Goal: Task Accomplishment & Management: Complete application form

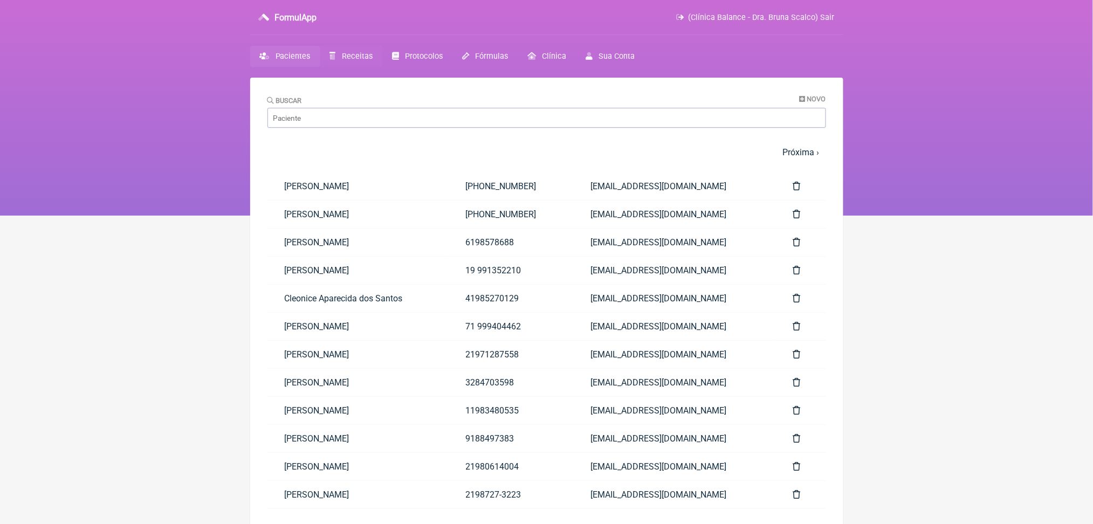
click at [371, 61] on span "Receitas" at bounding box center [357, 56] width 31 height 9
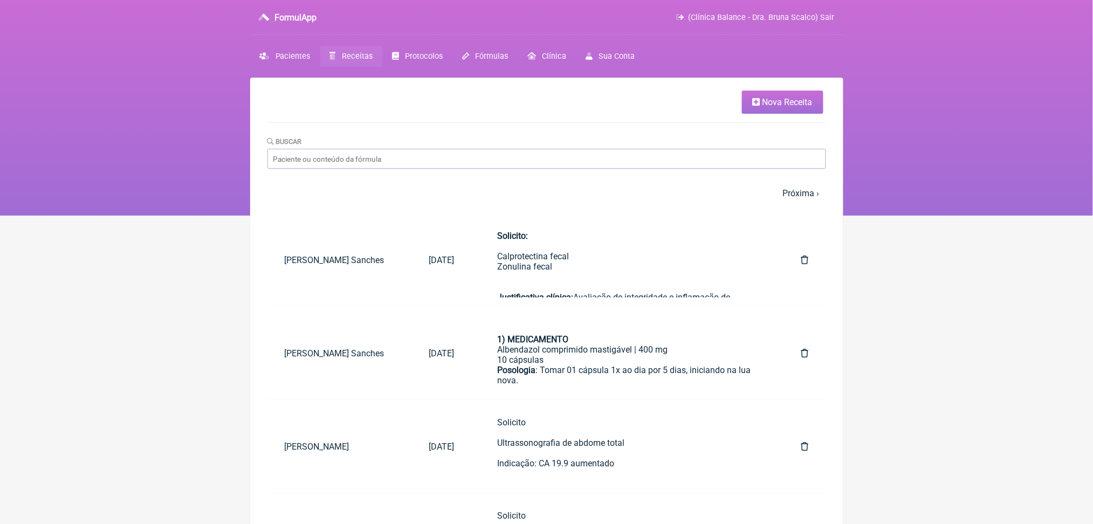
click at [783, 114] on link "Nova Receita" at bounding box center [782, 102] width 81 height 23
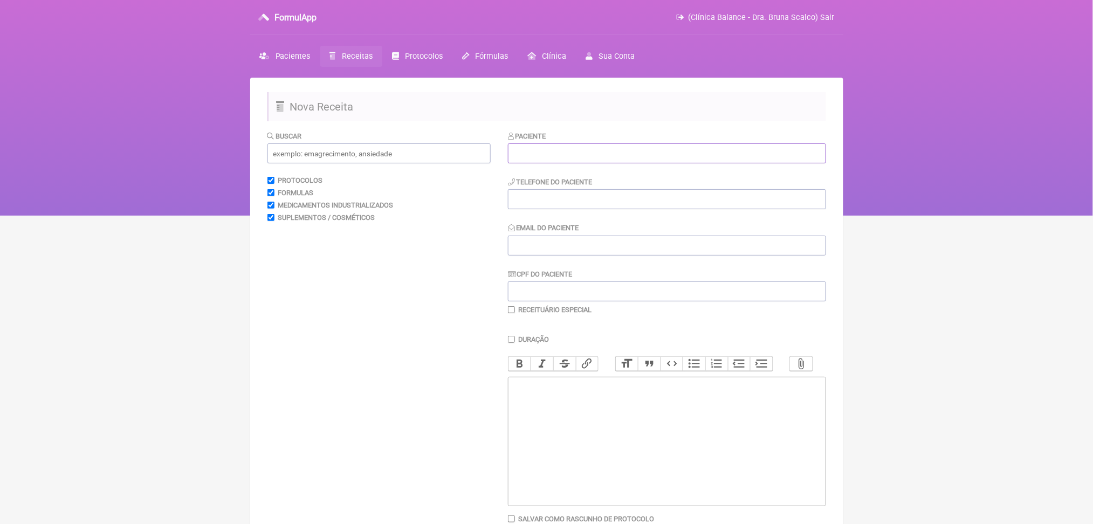
click at [541, 162] on input "text" at bounding box center [667, 153] width 318 height 20
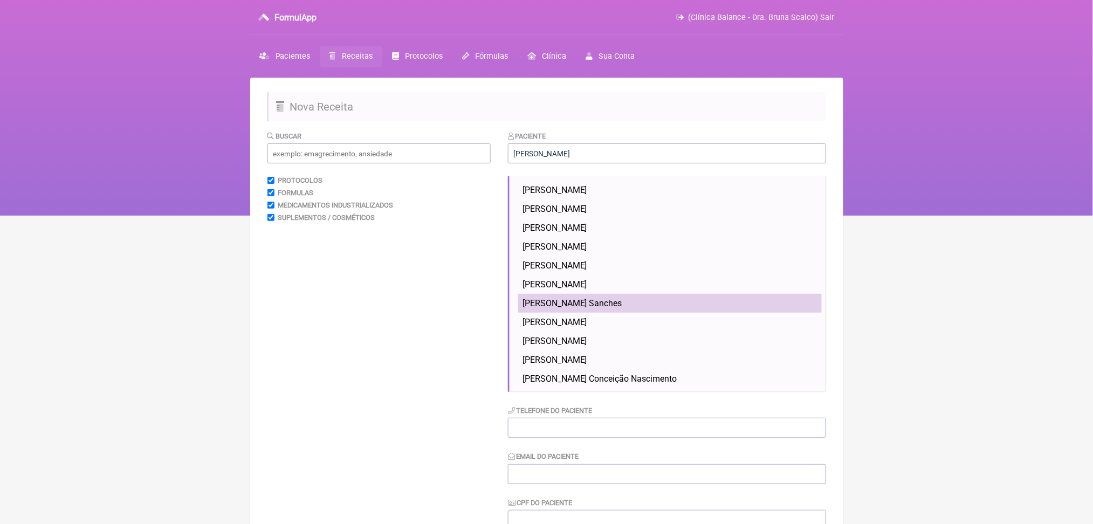
click at [622, 308] on span "Julia Esposito Sanches" at bounding box center [572, 303] width 100 height 10
type input "Julia Esposito Sanches"
type input "(11) 9929-7446"
type input "Thce31@gmail.com"
type input "527.099.468-23"
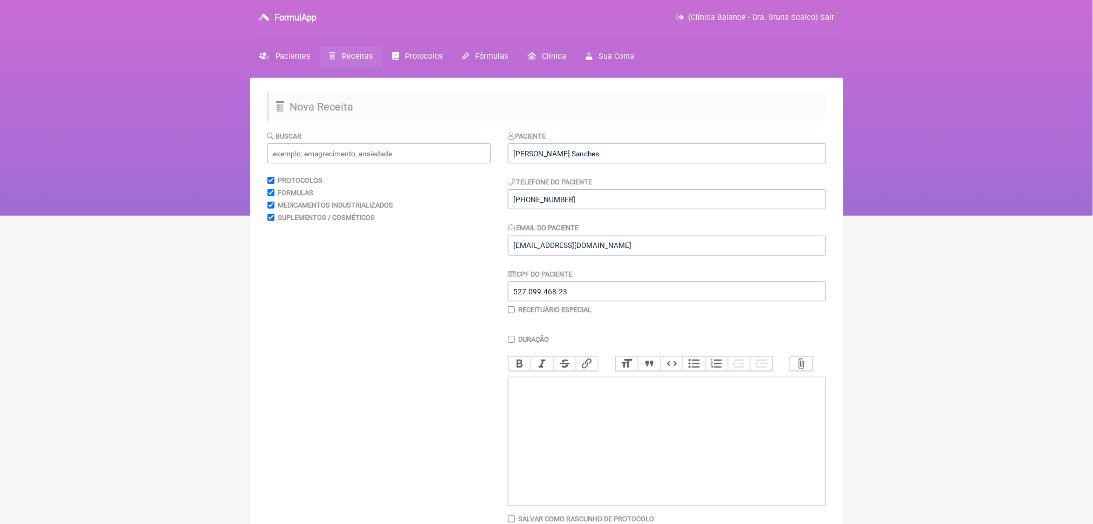
click at [619, 498] on trix-editor at bounding box center [667, 441] width 318 height 129
paste trix-editor "<div><strong><br>Exame:</strong><br> Proteinúria de 24 horas<br><br></div><div>…"
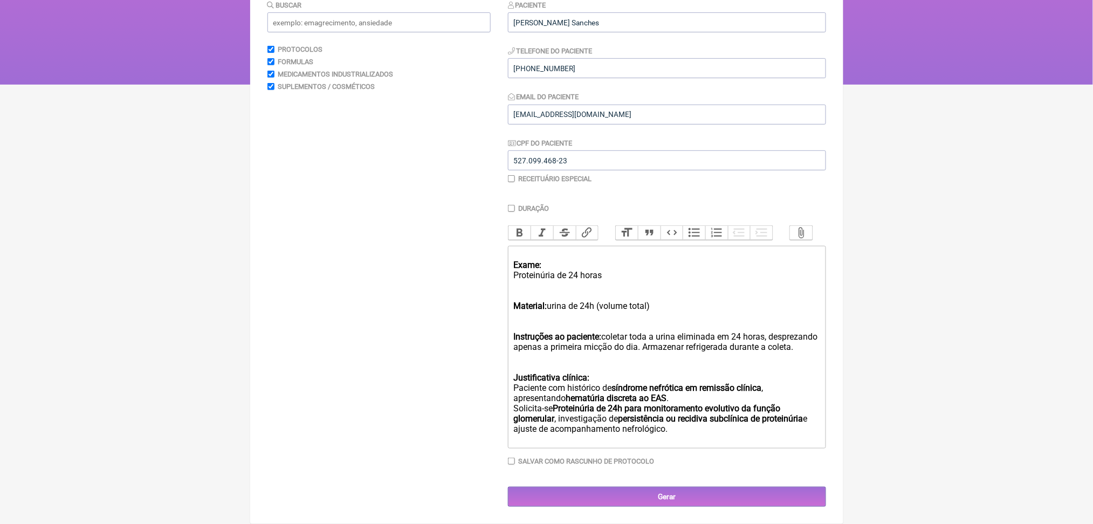
scroll to position [318, 0]
click at [530, 260] on strong "Exame:" at bounding box center [527, 265] width 28 height 10
click at [569, 291] on div "Material: urina de 24h (volume total)" at bounding box center [666, 306] width 306 height 31
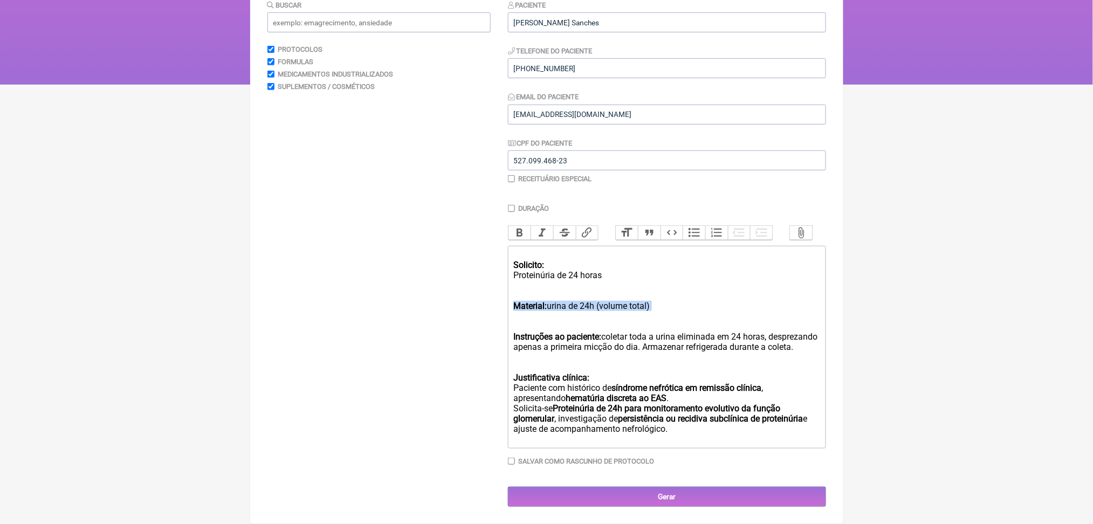
click at [569, 291] on div "Material: urina de 24h (volume total)" at bounding box center [666, 306] width 306 height 31
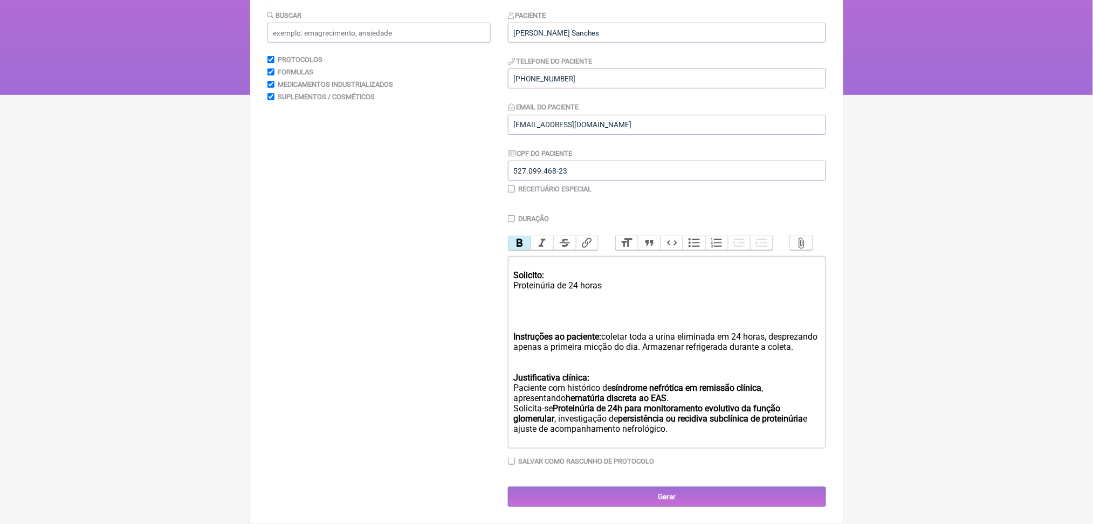
scroll to position [294, 0]
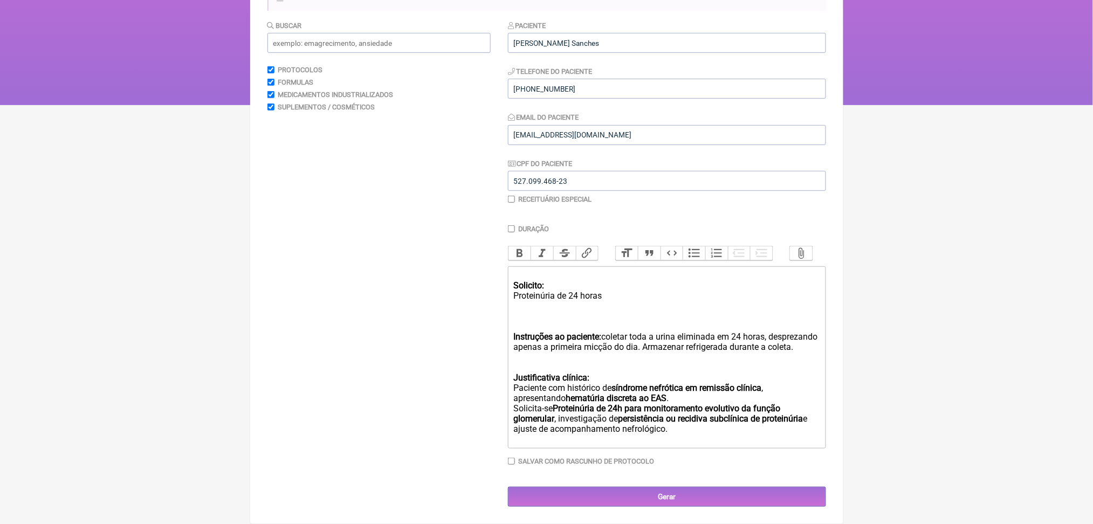
click at [593, 332] on strong "Instruções ao paciente:" at bounding box center [557, 337] width 88 height 10
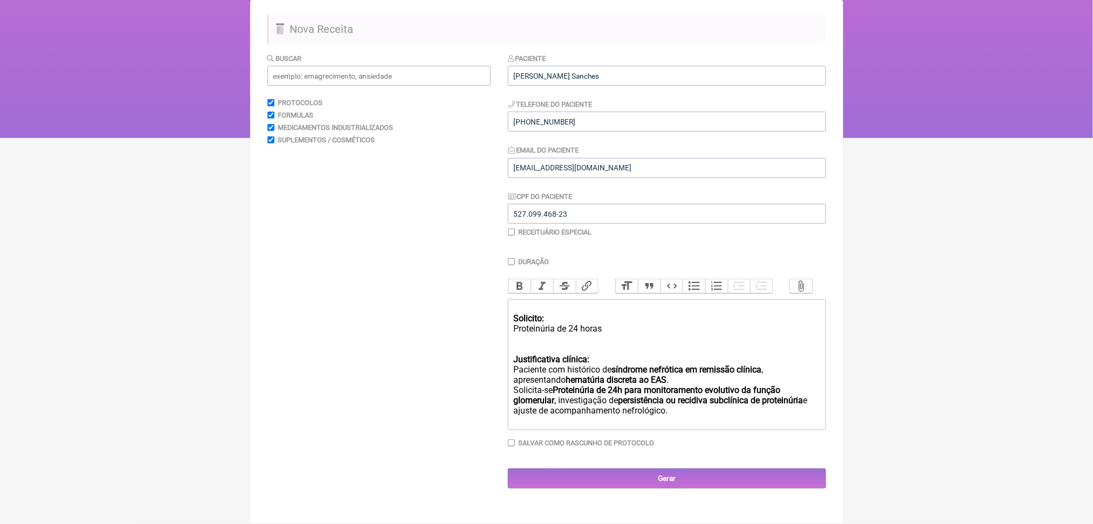
scroll to position [215, 0]
click at [623, 354] on div "Justificativa clínica: Paciente com histórico de síndrome nefrótica em remissão…" at bounding box center [666, 390] width 306 height 72
click at [620, 354] on div "Justificativa clínica: Paciente com histórico de síndrome nefrótica em remissão…" at bounding box center [666, 390] width 306 height 72
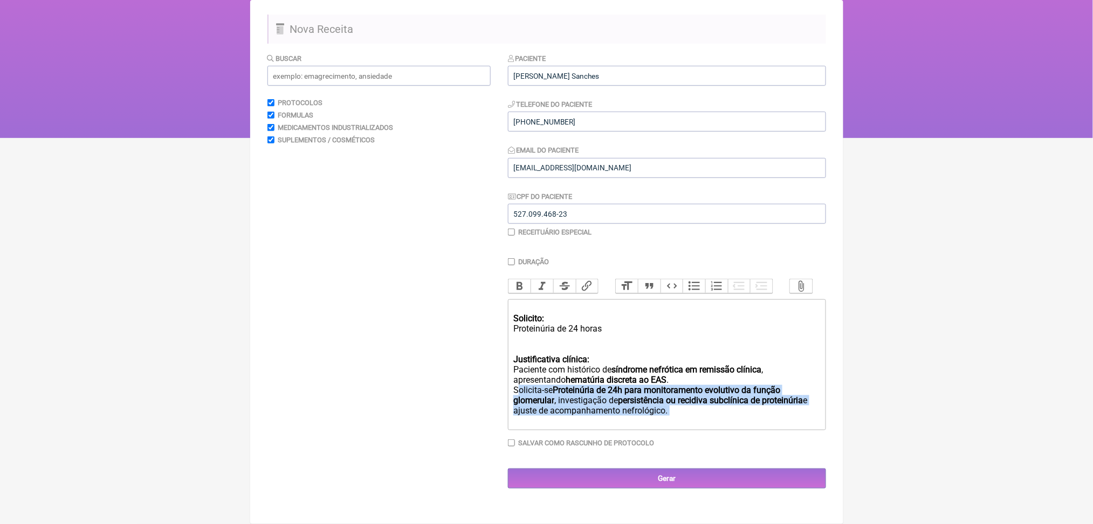
drag, startPoint x: 522, startPoint y: 363, endPoint x: 667, endPoint y: 411, distance: 152.2
click at [667, 411] on div "Justificativa clínica: Paciente com histórico de síndrome nefrótica em remissão…" at bounding box center [666, 390] width 306 height 72
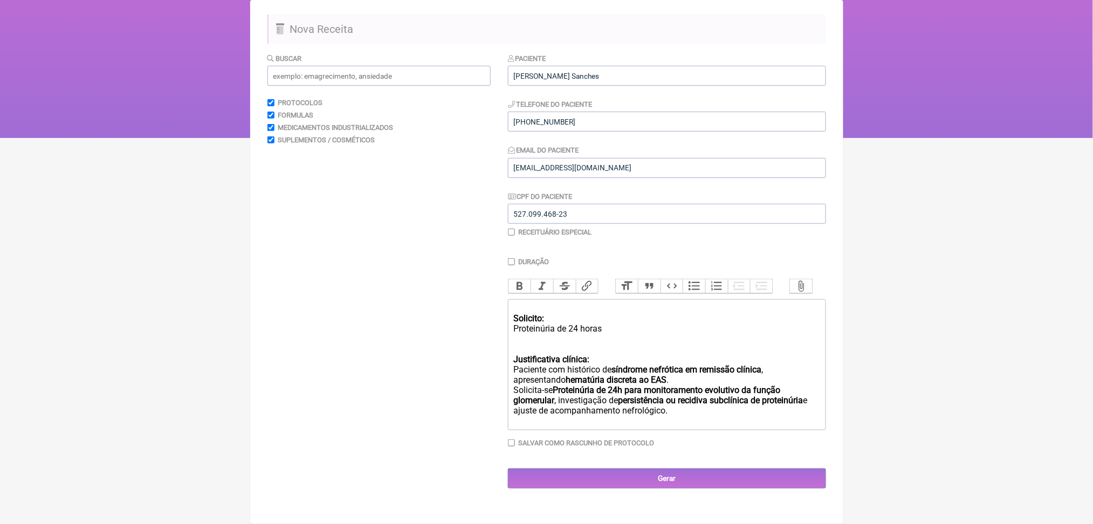
scroll to position [195, 0]
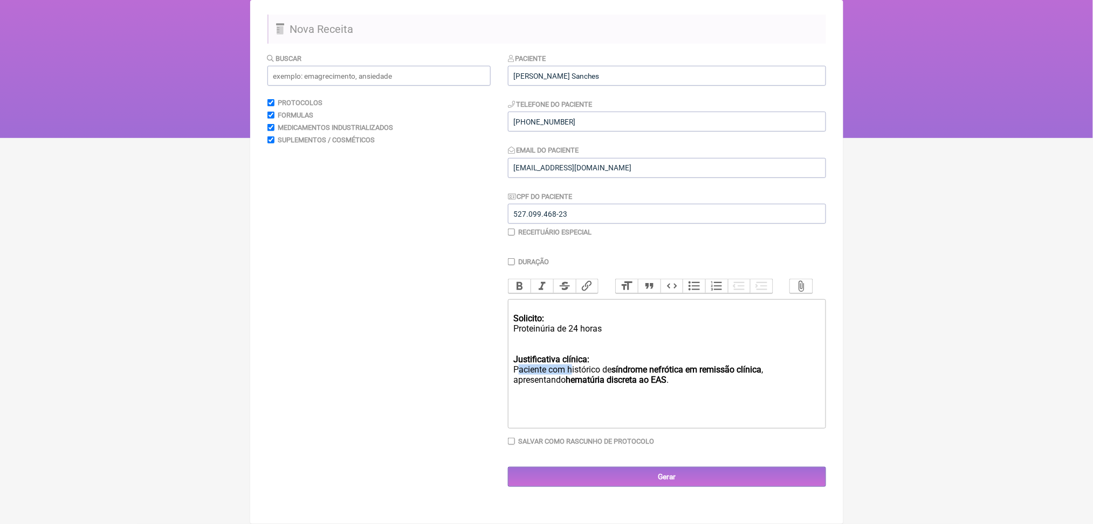
drag, startPoint x: 521, startPoint y: 358, endPoint x: 589, endPoint y: 361, distance: 68.0
click at [589, 361] on div "Justificativa clínica: Paciente com histórico de síndrome nefrótica em remissão…" at bounding box center [666, 379] width 306 height 51
drag, startPoint x: 674, startPoint y: 347, endPoint x: 809, endPoint y: 357, distance: 135.2
click at [809, 357] on div "Justificativa clínica: histórico de síndrome nefrótica em remissão clínica , ap…" at bounding box center [666, 374] width 306 height 41
click at [521, 279] on button "Bold" at bounding box center [519, 286] width 23 height 14
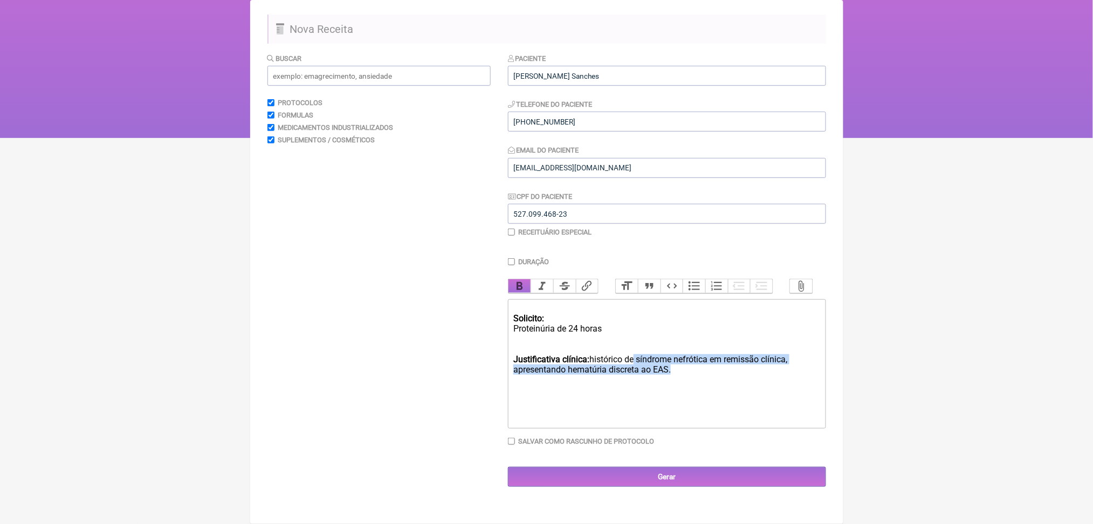
click at [521, 279] on button "Bold" at bounding box center [519, 286] width 23 height 14
paste trix-editor "<div><strong><br>Solicito:</strong><br> Proteinúria de 24 horas<br><br></div><d…"
click at [554, 370] on div "Justificativa clínica: histórico de síndrome nefrótica em remissão clínica, apr…" at bounding box center [666, 374] width 306 height 41
click at [588, 373] on div "Justificativa clínica: histórico de síndrome nefrótica em remissão clínica, apr…" at bounding box center [666, 374] width 306 height 41
click at [522, 303] on div "Solicito: Proteinúria de 24 horas" at bounding box center [666, 323] width 306 height 41
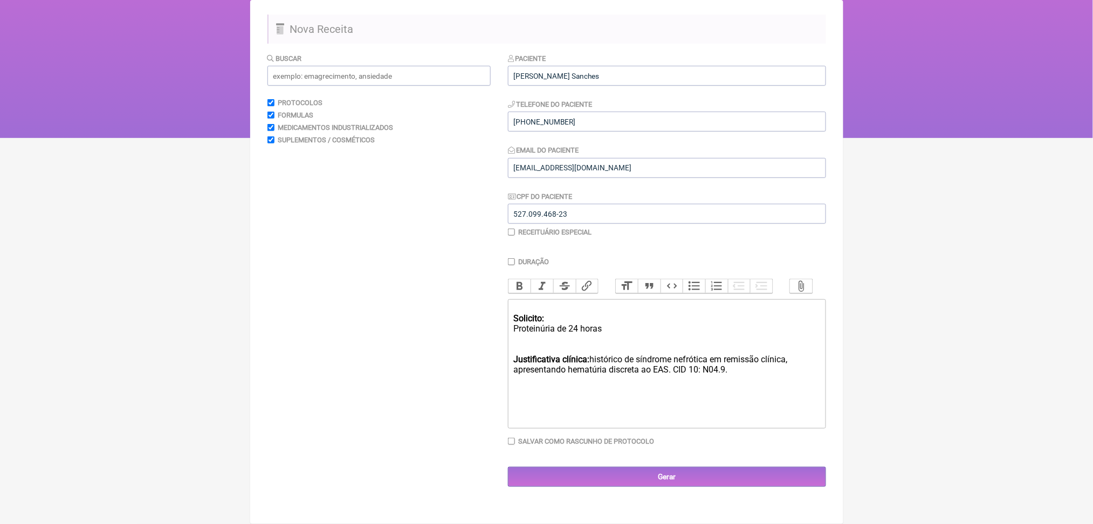
type trix-editor "<div><strong>Solicito:</strong><br> Proteinúria de 24 horas<br><br></div><div><…"
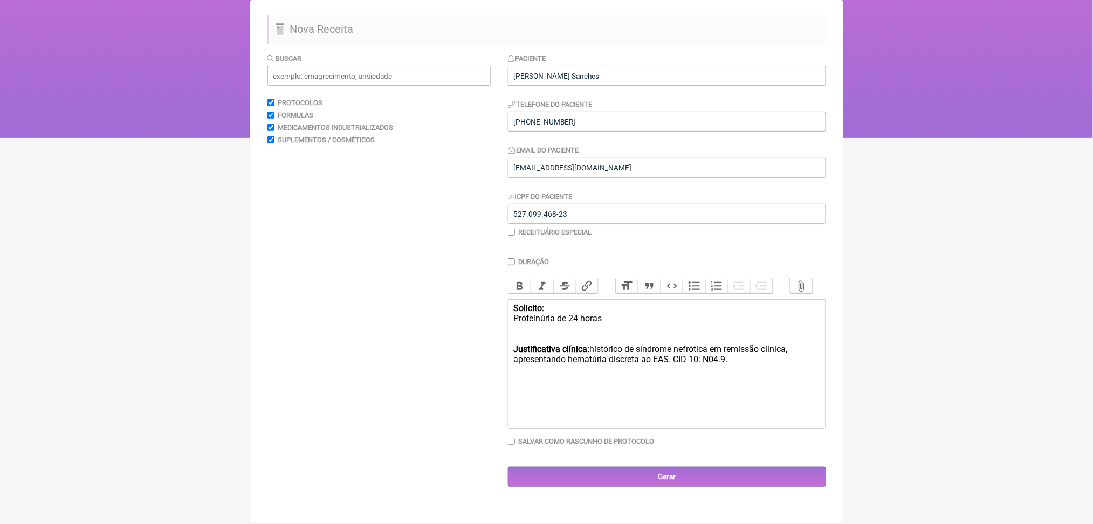
click at [632, 356] on div "Justificativa clínica: histórico de síndrome nefrótica em remissão clínica, apr…" at bounding box center [666, 364] width 306 height 41
click at [683, 487] on input "Gerar" at bounding box center [667, 477] width 318 height 20
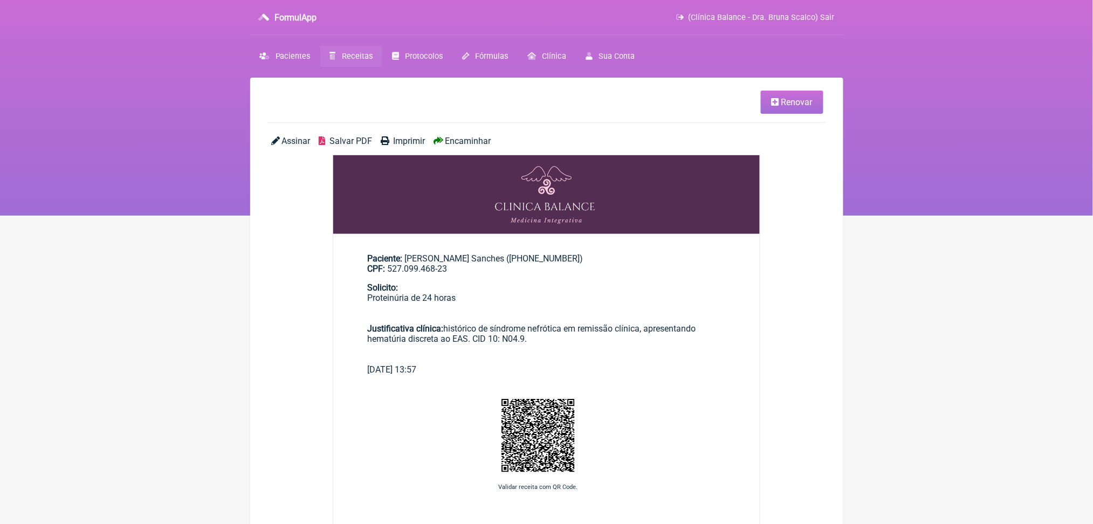
click at [355, 146] on span "Salvar PDF" at bounding box center [350, 141] width 43 height 10
